Goal: Information Seeking & Learning: Learn about a topic

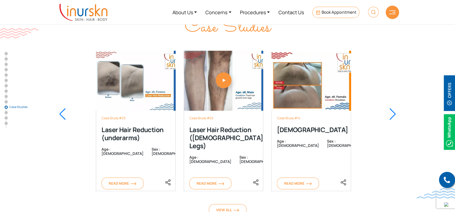
scroll to position [3144, 0]
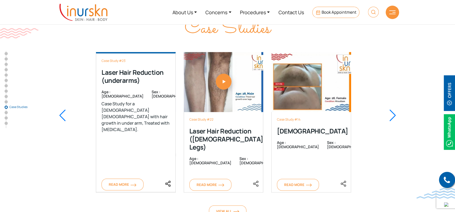
click at [127, 155] on div "Case Study #23 Laser Hair Reduction (underarms) Age : 26 Sex : female Case Stud…" at bounding box center [136, 122] width 80 height 140
click at [131, 182] on span "Read More" at bounding box center [123, 184] width 28 height 5
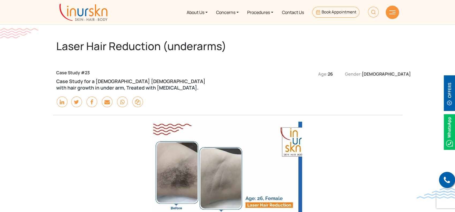
click at [388, 12] on div at bounding box center [391, 12] width 13 height 13
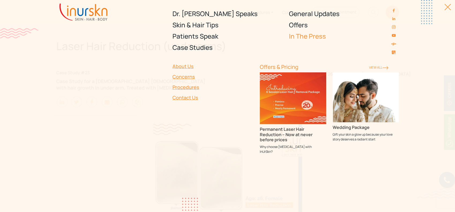
click at [322, 36] on link "In The Press" at bounding box center [344, 36] width 110 height 11
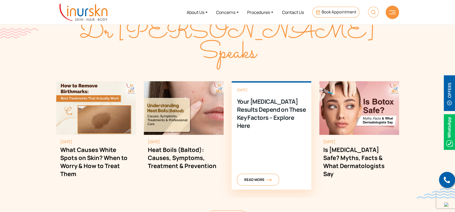
scroll to position [1392, 0]
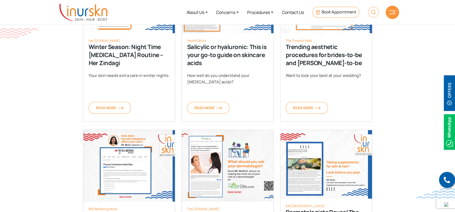
scroll to position [250, 0]
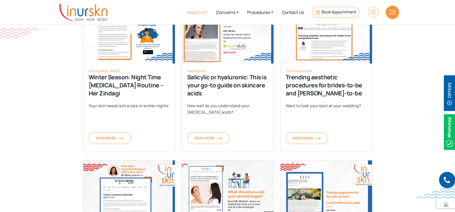
click at [205, 12] on link "About Us" at bounding box center [196, 12] width 29 height 20
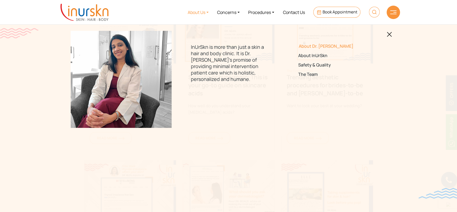
click at [320, 45] on link "About Dr. [PERSON_NAME]" at bounding box center [335, 46] width 75 height 5
